Goal: Go to known website: Access a specific website the user already knows

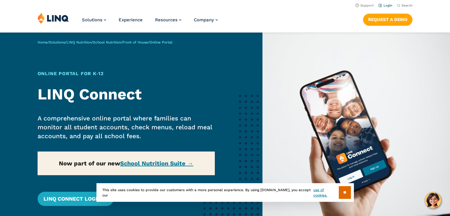
click at [386, 5] on link "Login" at bounding box center [385, 6] width 14 height 4
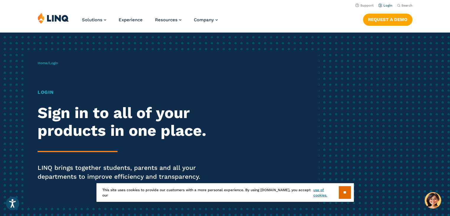
click at [388, 6] on link "Login" at bounding box center [385, 6] width 14 height 4
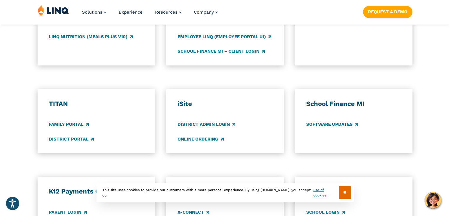
scroll to position [444, 0]
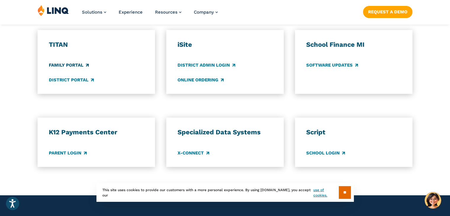
click at [68, 65] on link "Family Portal" at bounding box center [69, 65] width 40 height 7
